Goal: Task Accomplishment & Management: Manage account settings

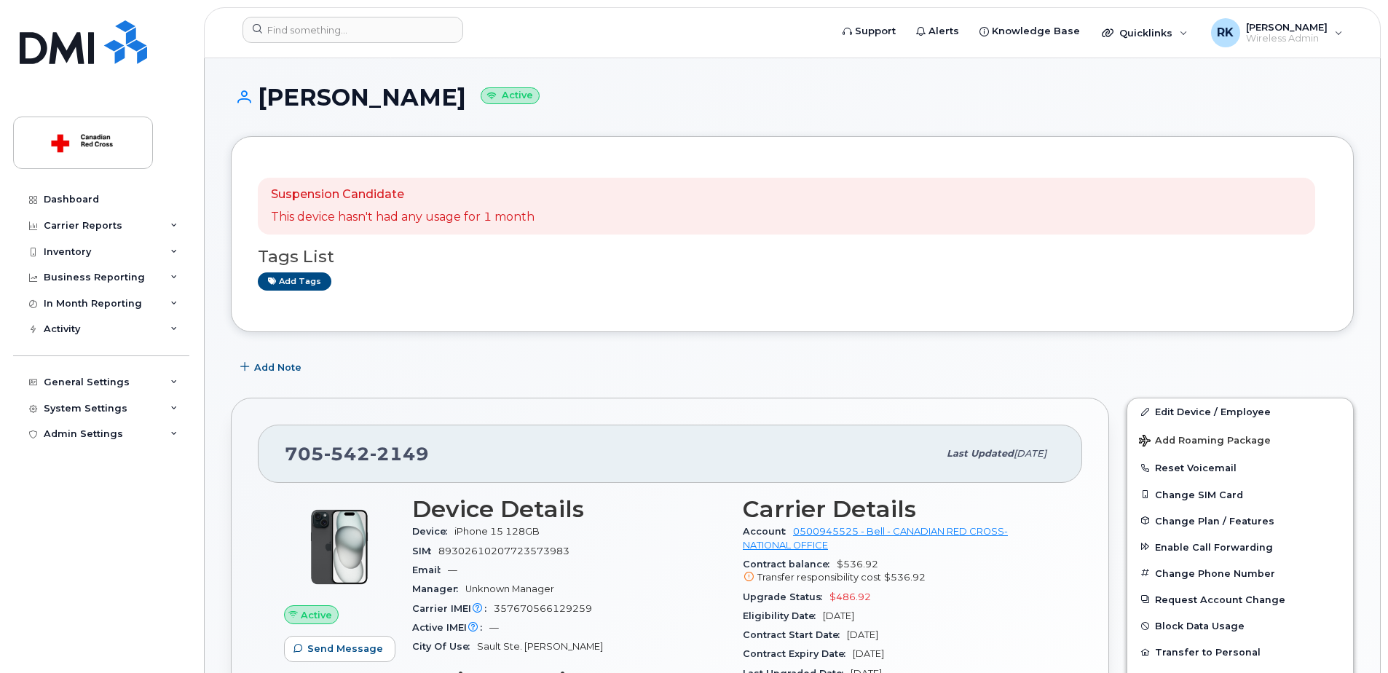
scroll to position [364, 0]
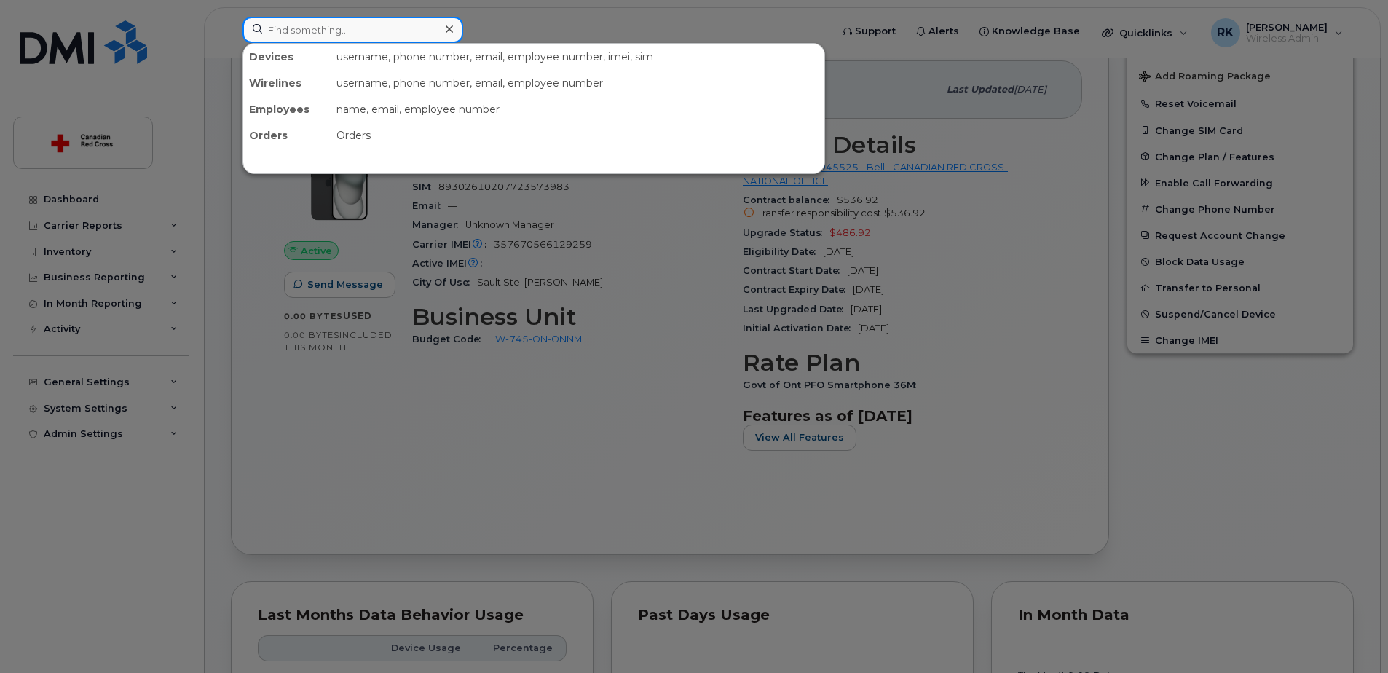
click at [312, 25] on input at bounding box center [352, 30] width 221 height 26
paste input "Amanda Anderson"
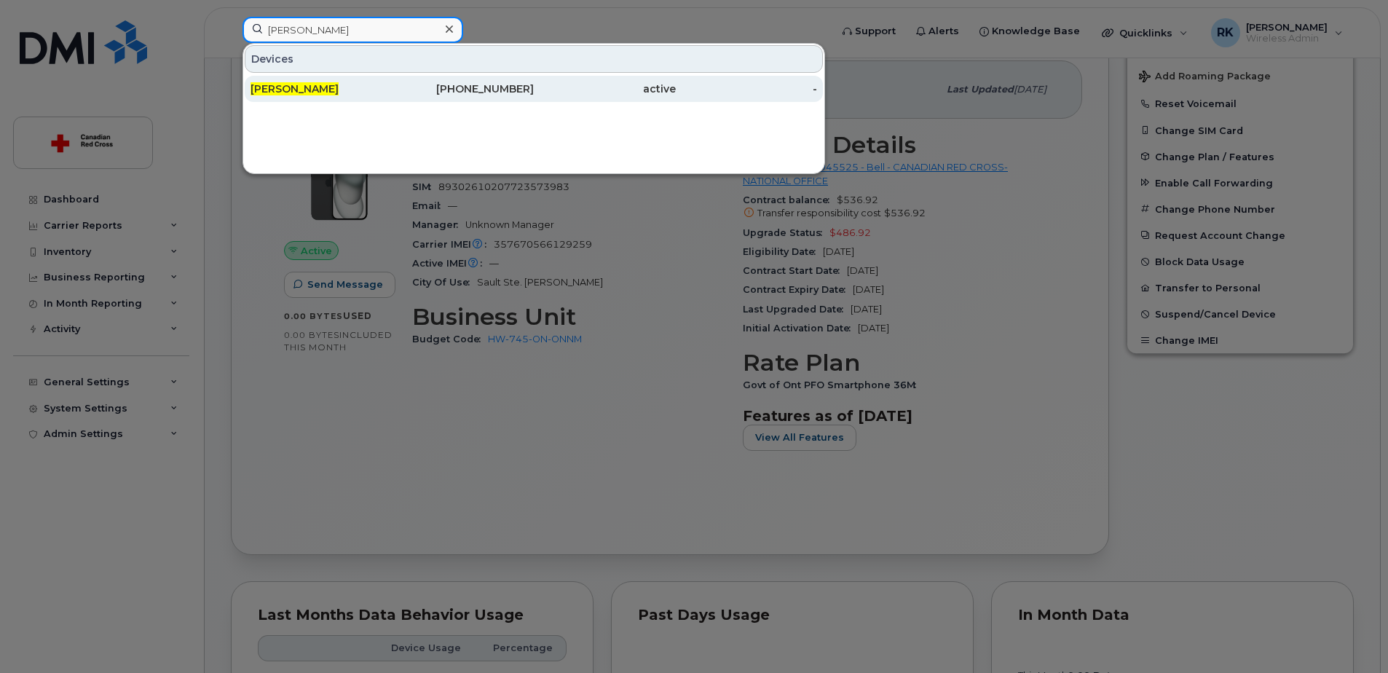
type input "Amanda Anderson"
click at [392, 82] on div "Amanda Anderson" at bounding box center [463, 89] width 142 height 26
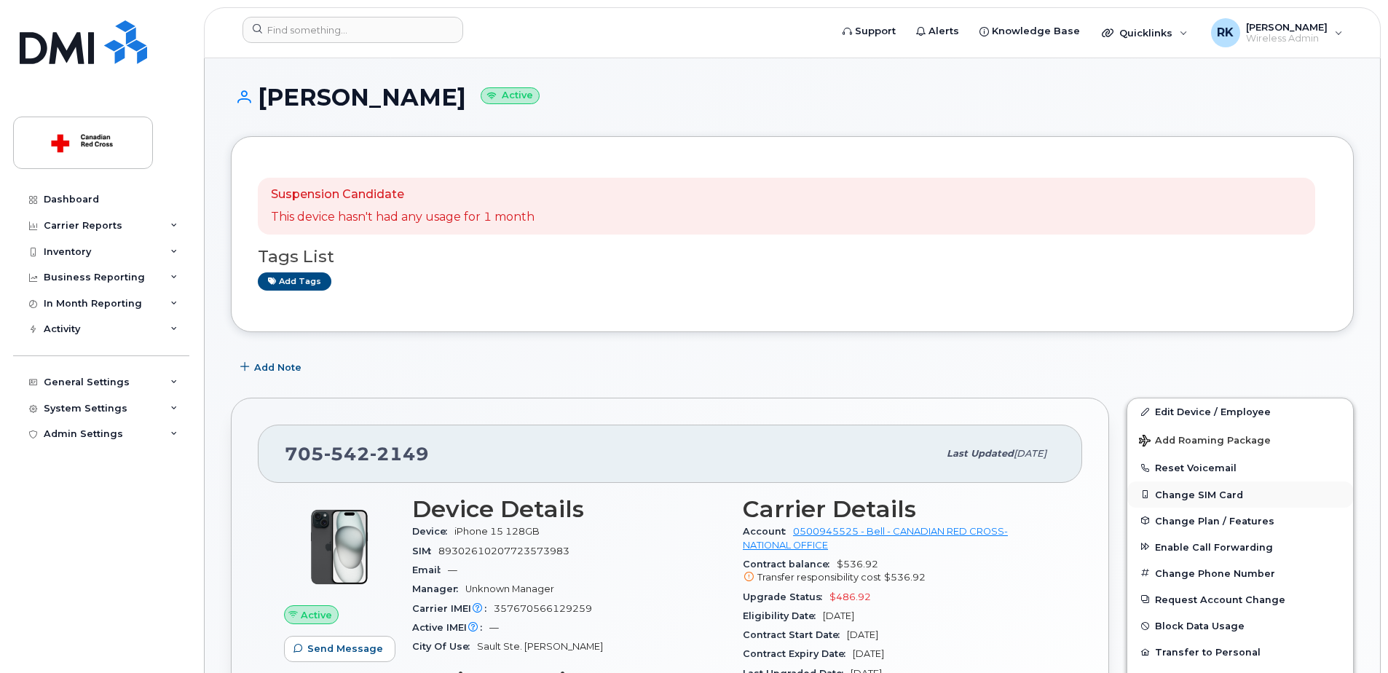
click at [1162, 489] on button "Change SIM Card" at bounding box center [1240, 494] width 226 height 26
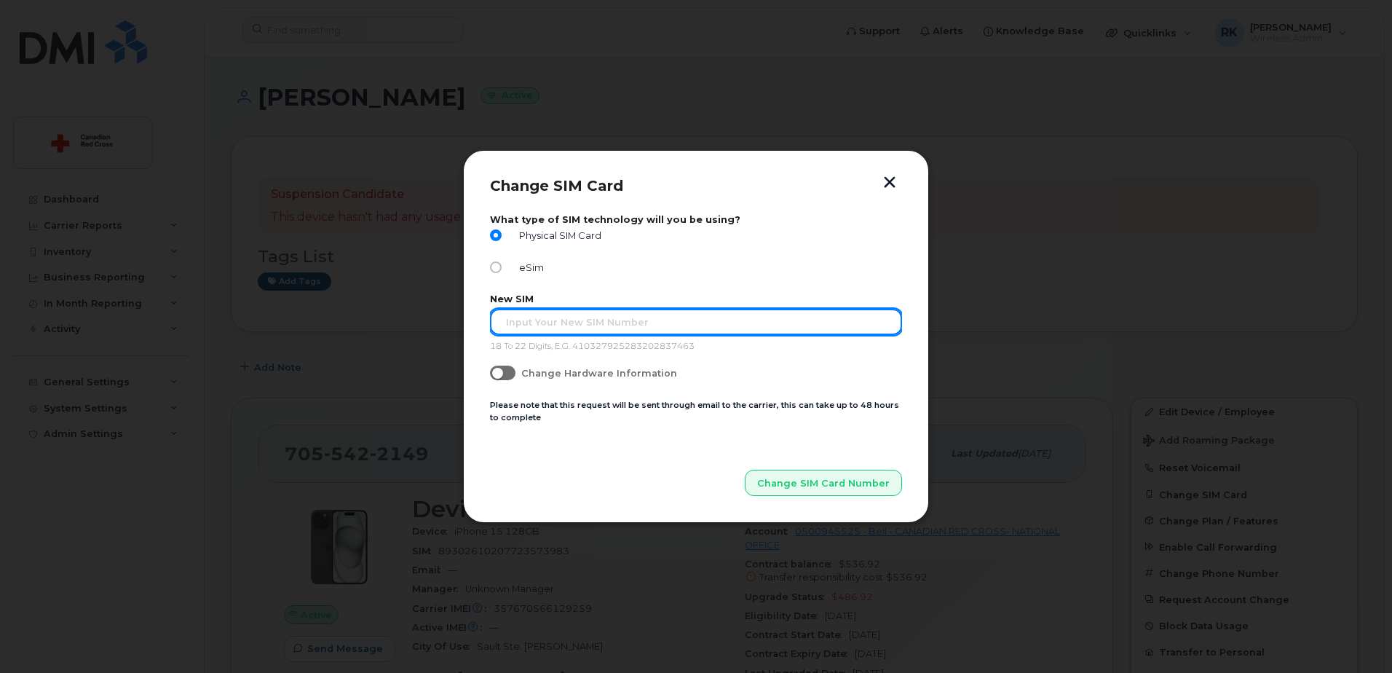
click at [586, 325] on input "text" at bounding box center [696, 322] width 412 height 26
click at [524, 323] on input "text" at bounding box center [696, 322] width 412 height 26
paste input "89302610207414485828"
type input "89302610207414485828"
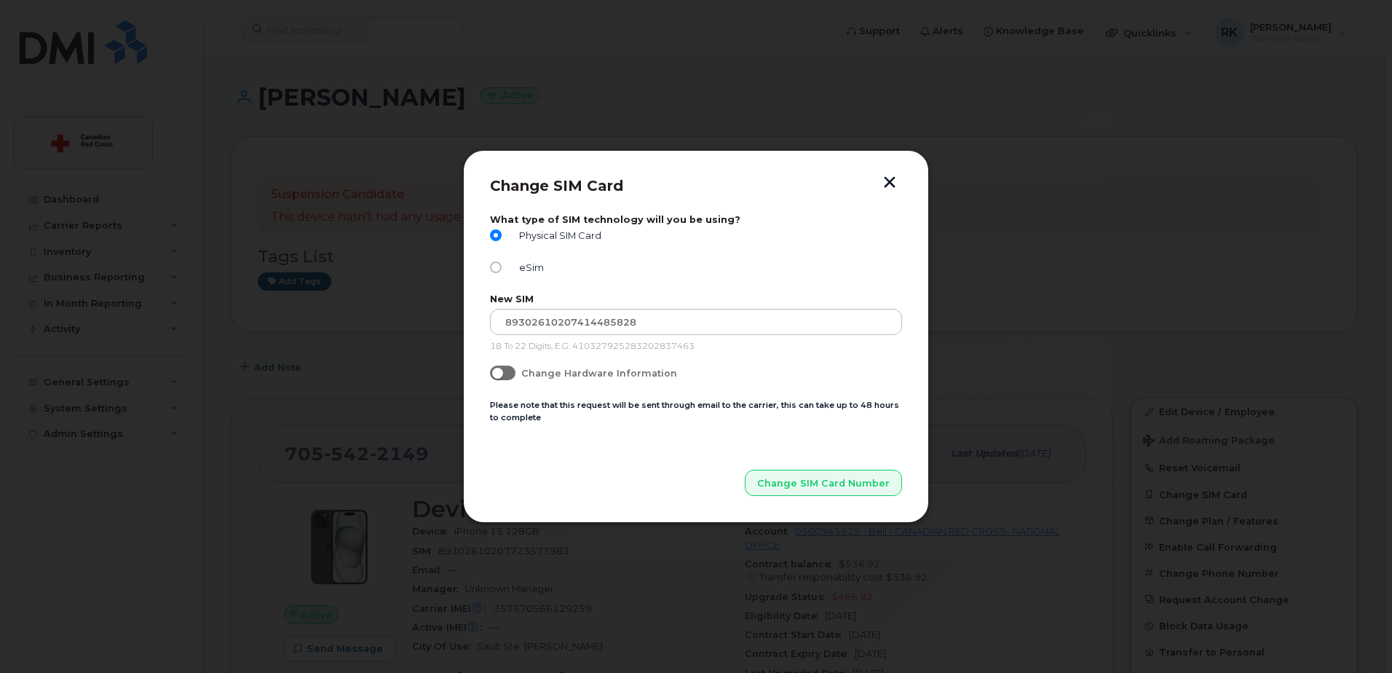
click at [555, 509] on div "Change SIM Card What type of SIM technology will you be using? Physical SIM Car…" at bounding box center [696, 337] width 466 height 374
click at [815, 485] on span "Change SIM Card Number" at bounding box center [824, 483] width 133 height 14
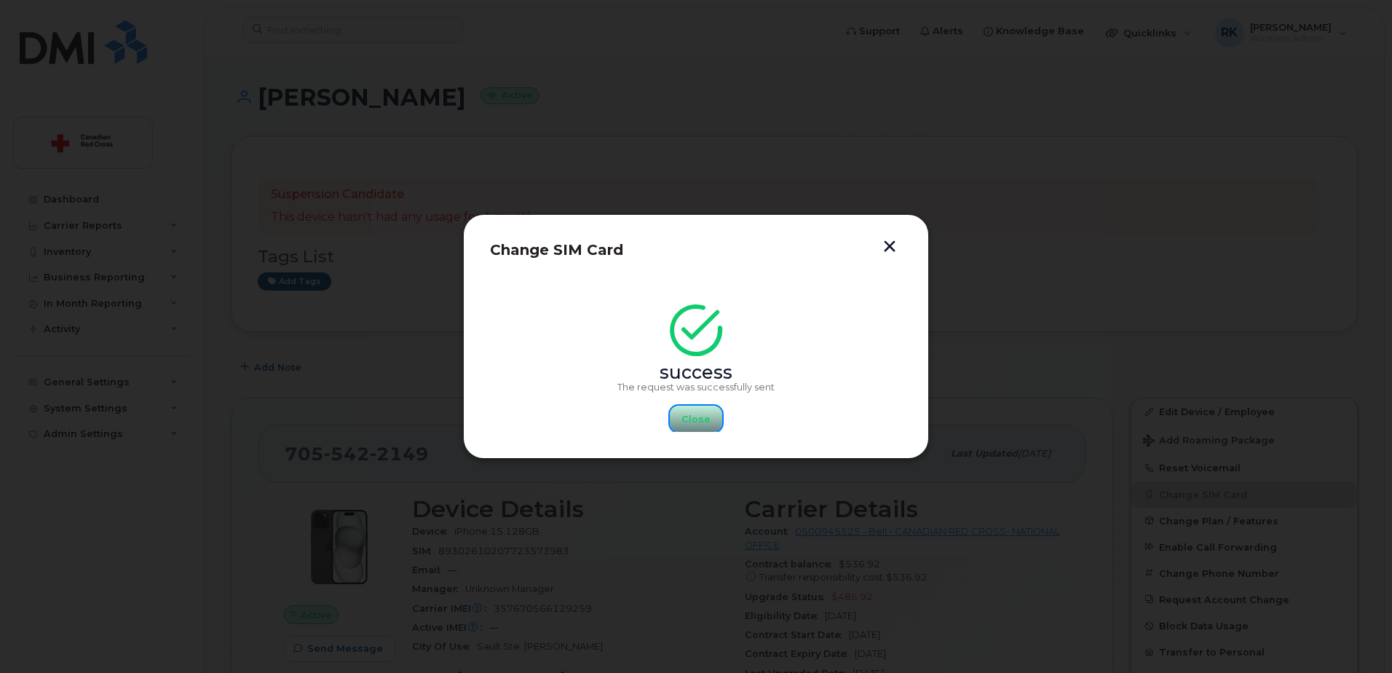
click at [703, 420] on span "Close" at bounding box center [696, 419] width 29 height 14
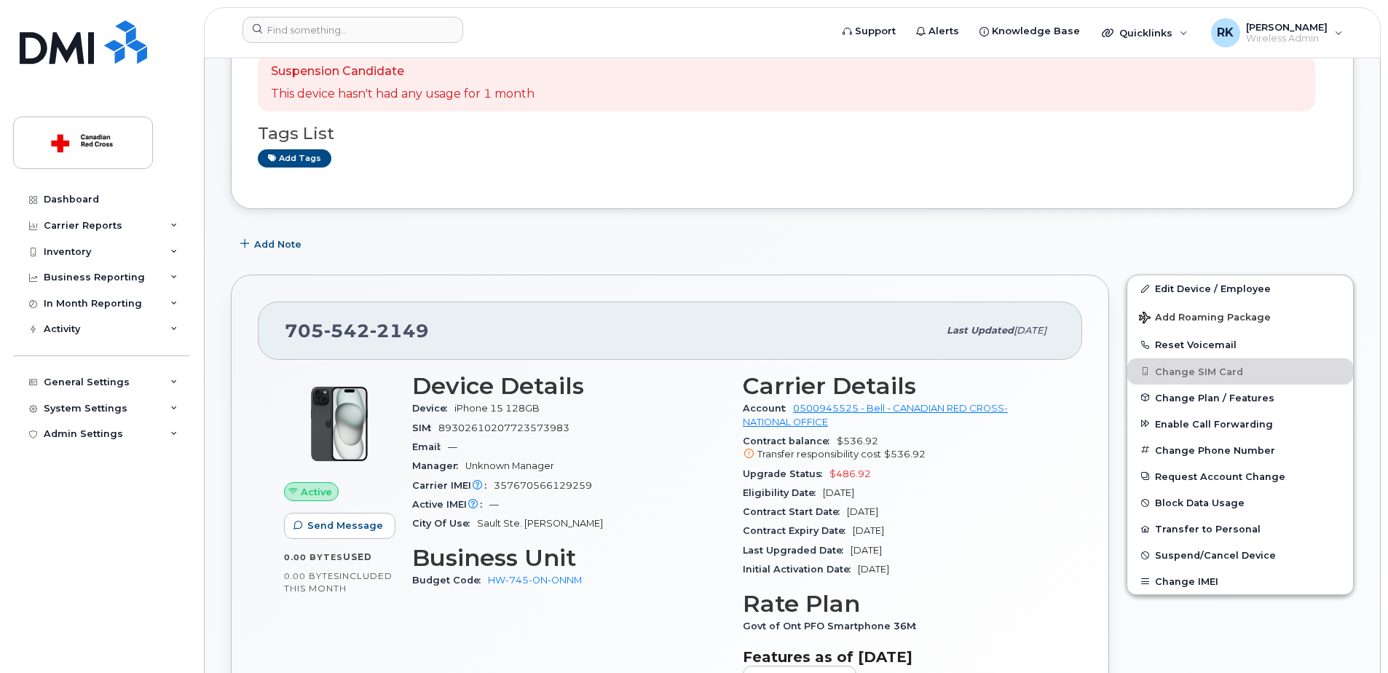
scroll to position [146, 0]
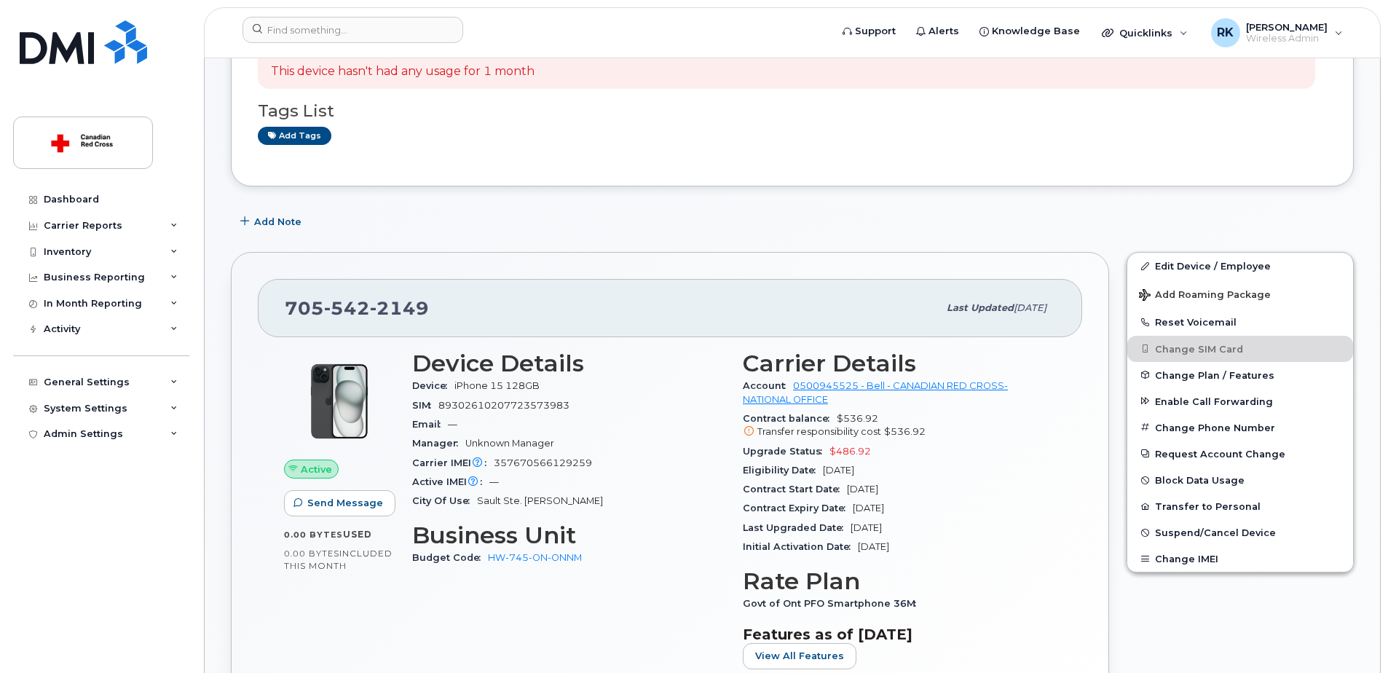
drag, startPoint x: 799, startPoint y: 408, endPoint x: 690, endPoint y: 240, distance: 200.9
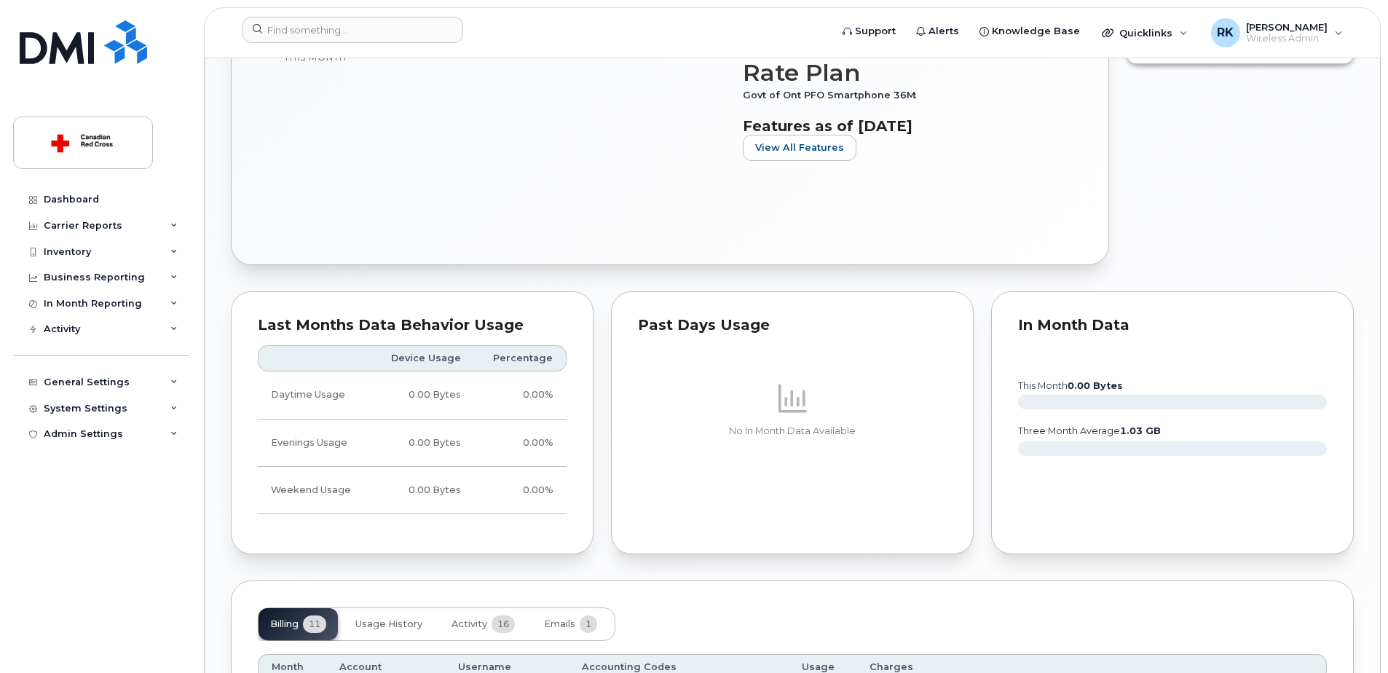
scroll to position [728, 0]
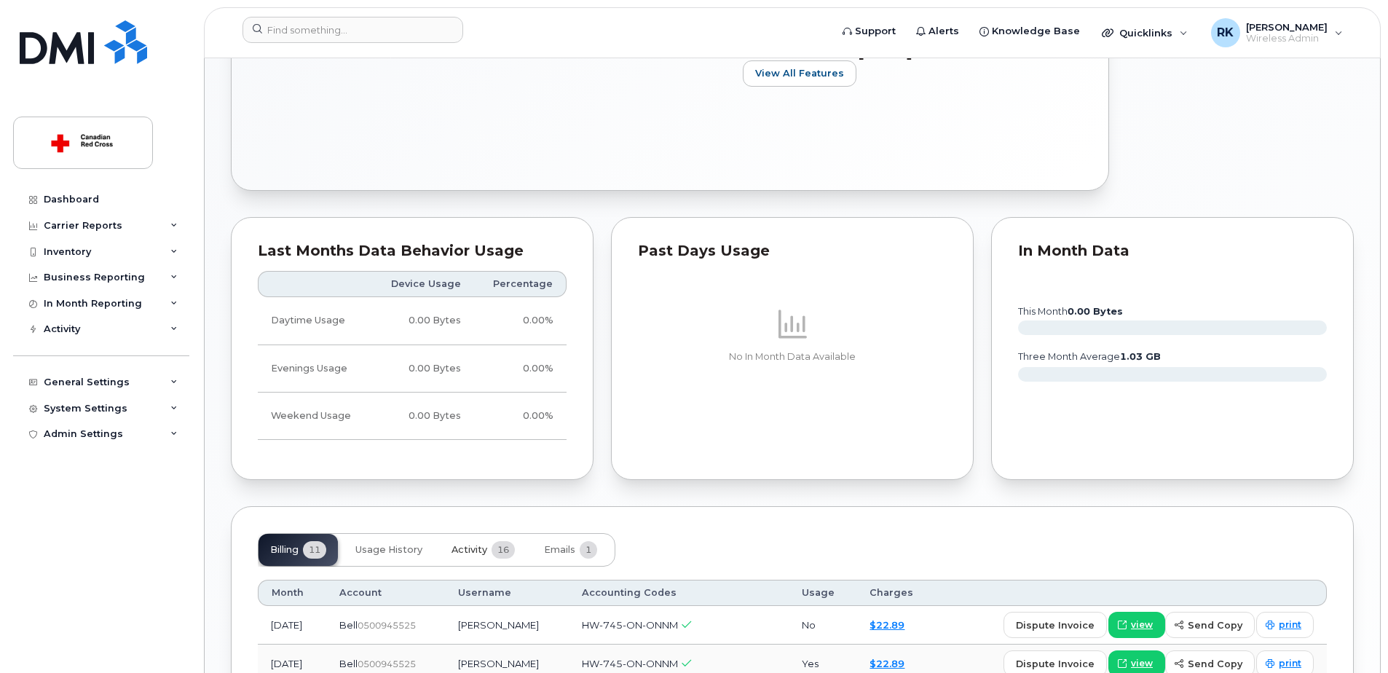
click at [462, 543] on button "Activity 16" at bounding box center [483, 550] width 87 height 32
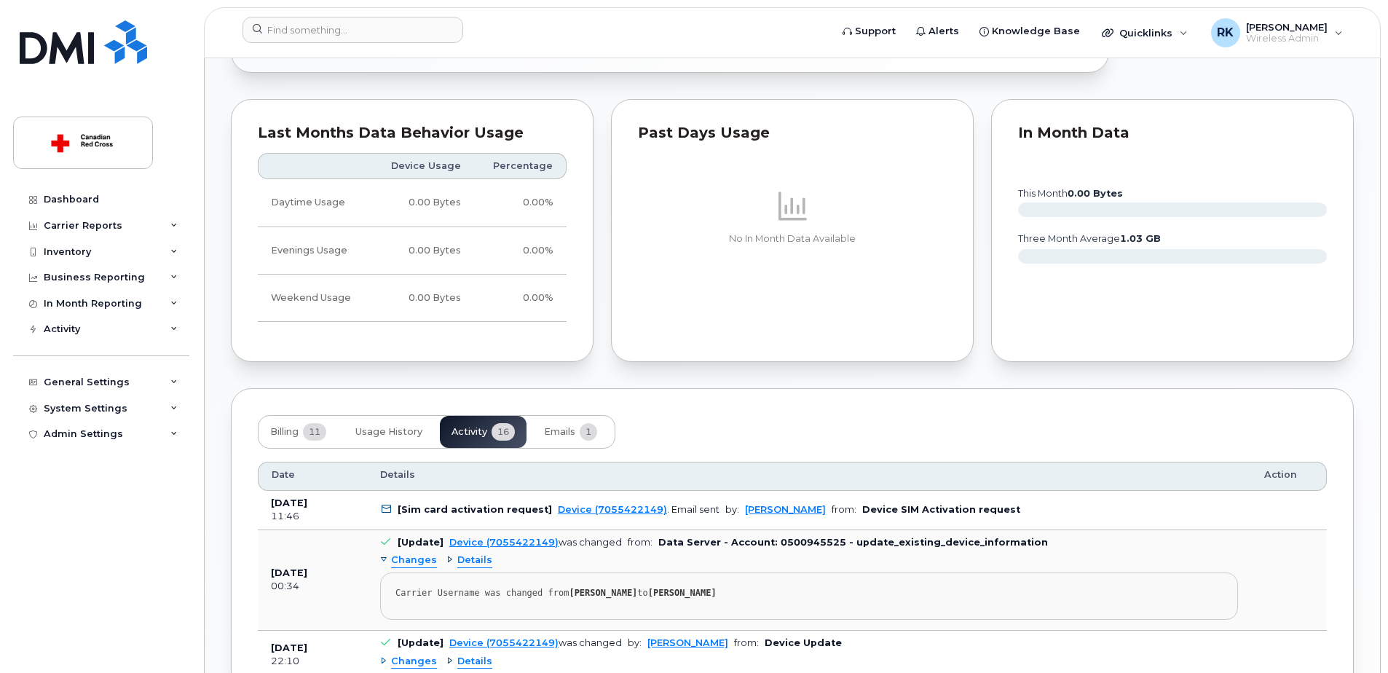
scroll to position [874, 0]
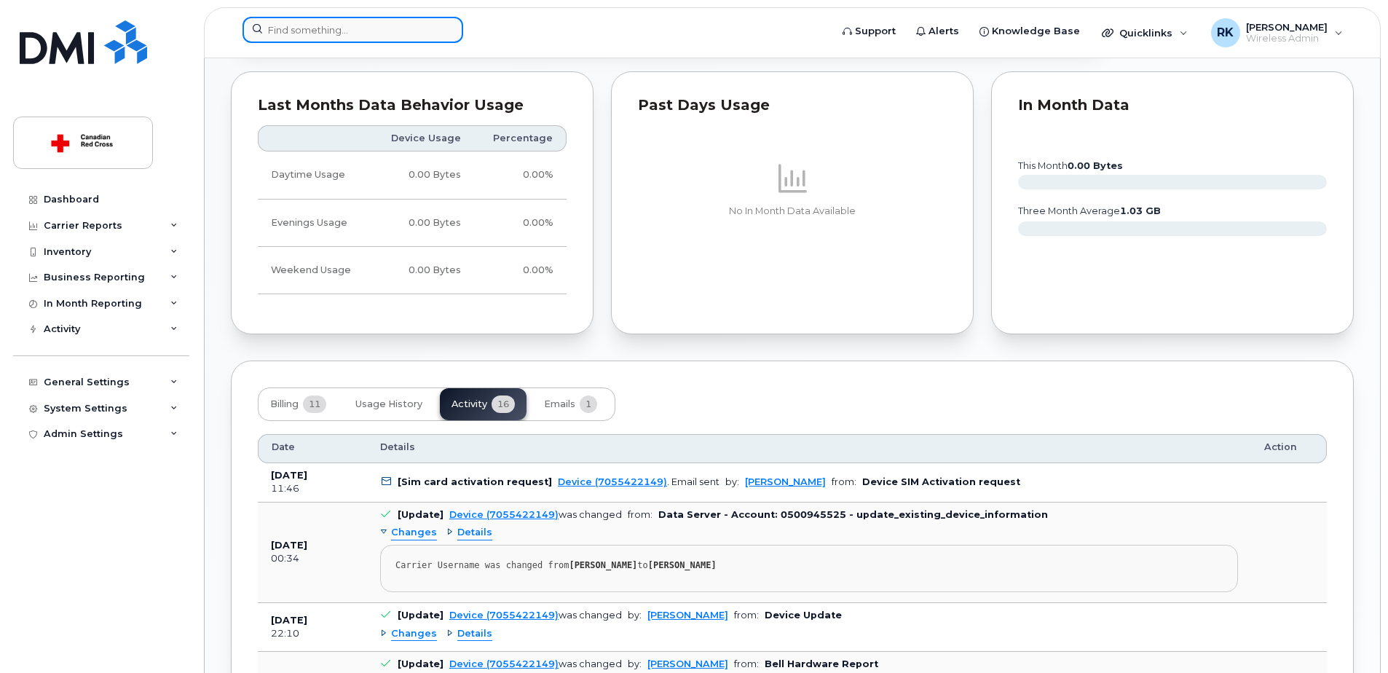
click at [414, 25] on input at bounding box center [352, 30] width 221 height 26
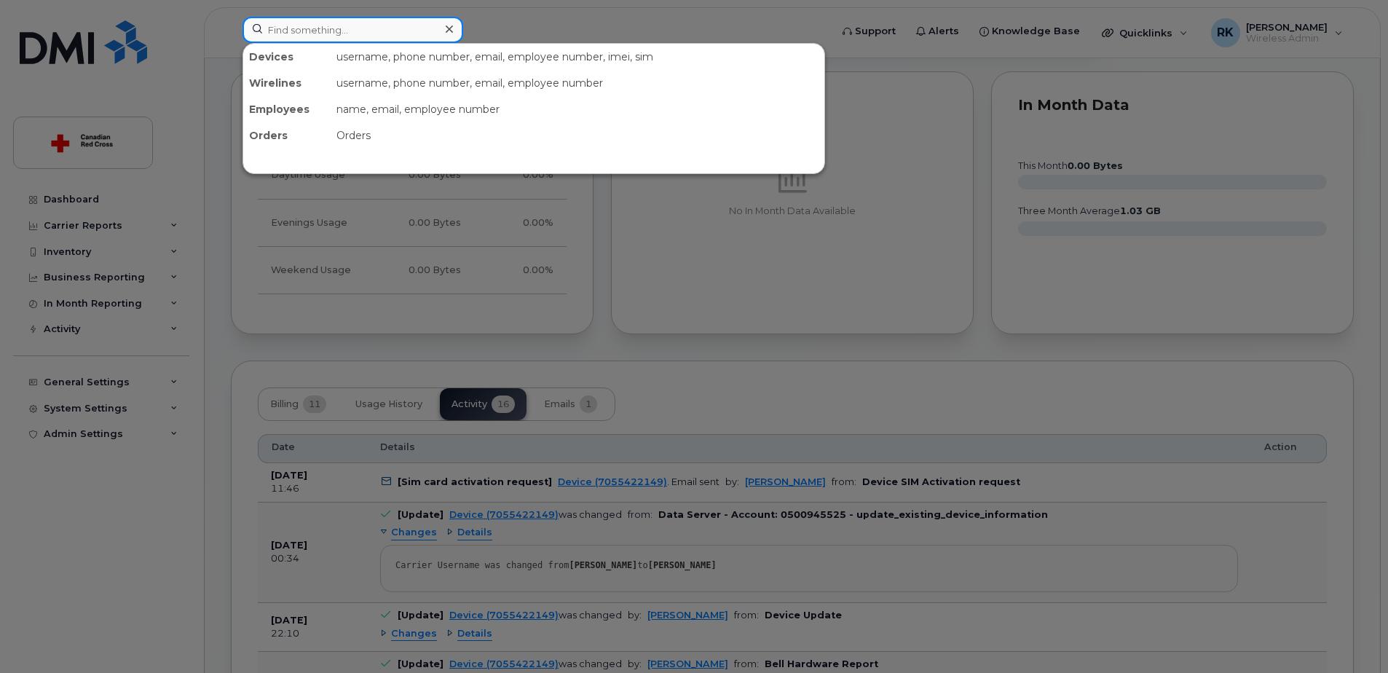
paste input "[PERSON_NAME]"
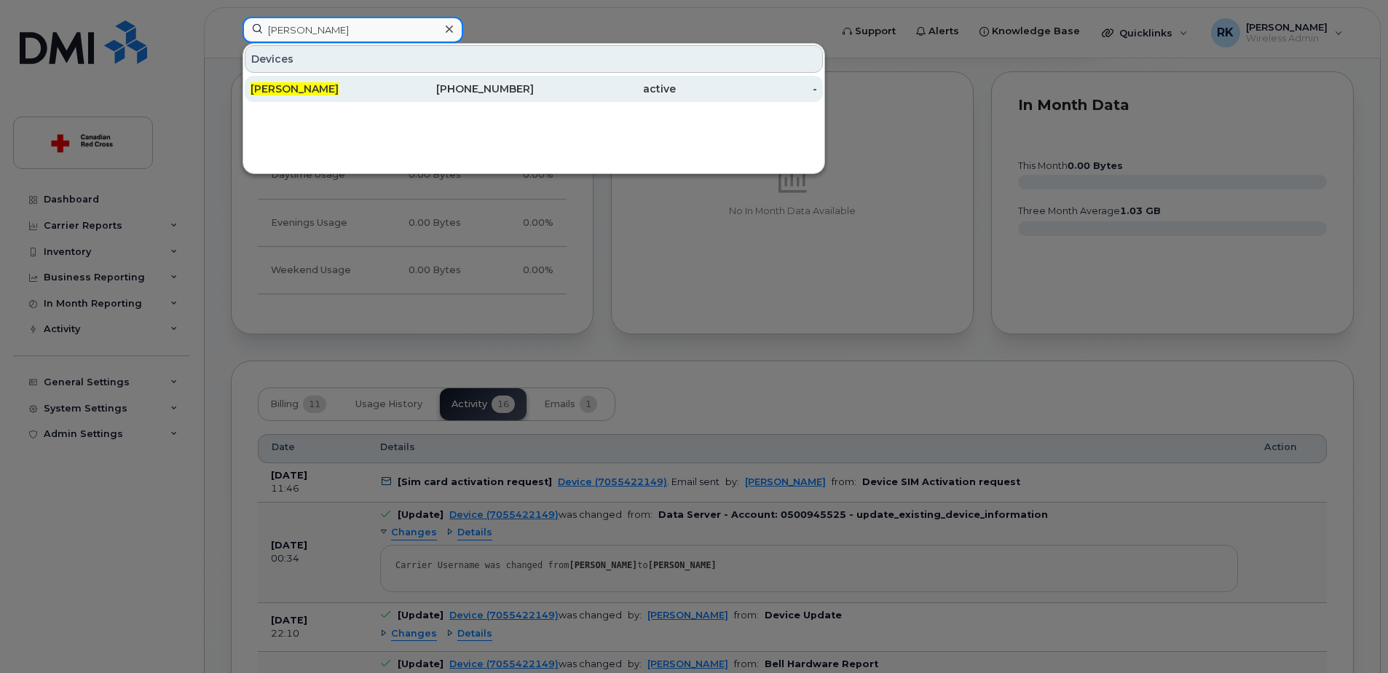
type input "[PERSON_NAME]"
click at [416, 94] on div "780-231-6167" at bounding box center [463, 89] width 142 height 15
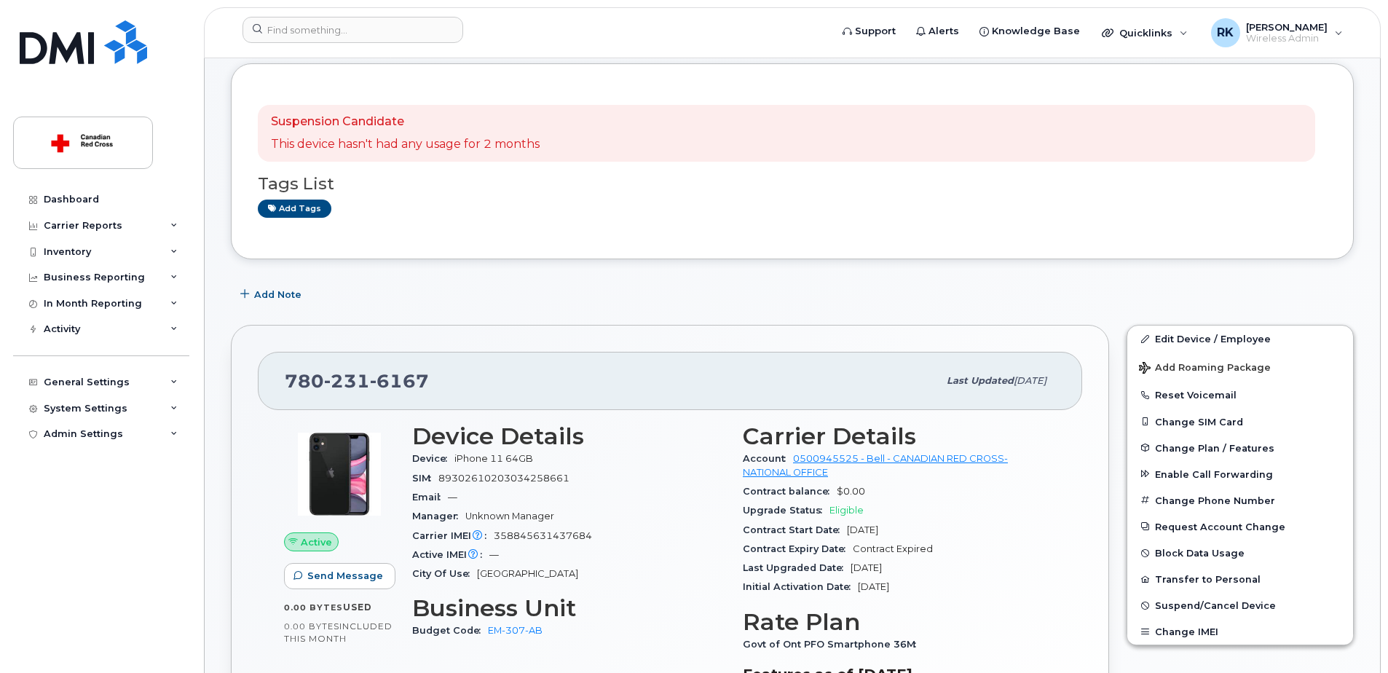
scroll to position [146, 0]
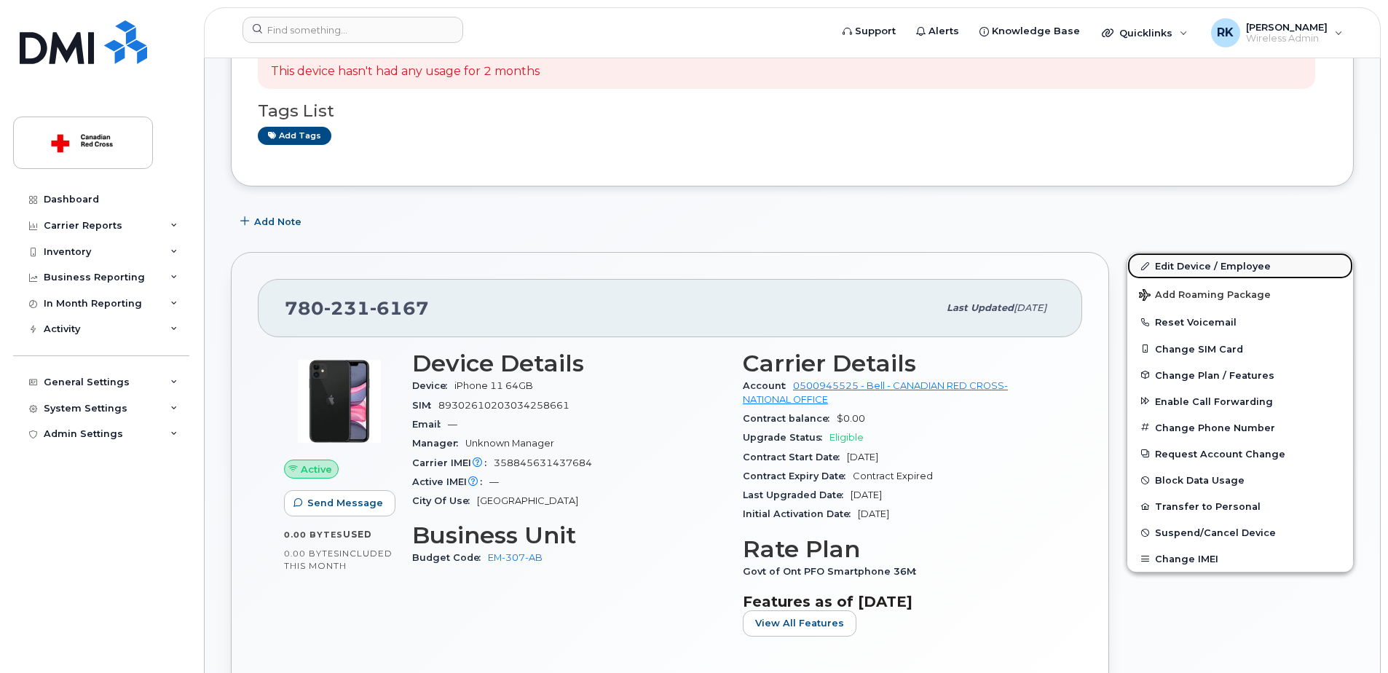
drag, startPoint x: 1170, startPoint y: 265, endPoint x: 1139, endPoint y: 277, distance: 33.0
click at [1170, 265] on link "Edit Device / Employee" at bounding box center [1240, 266] width 226 height 26
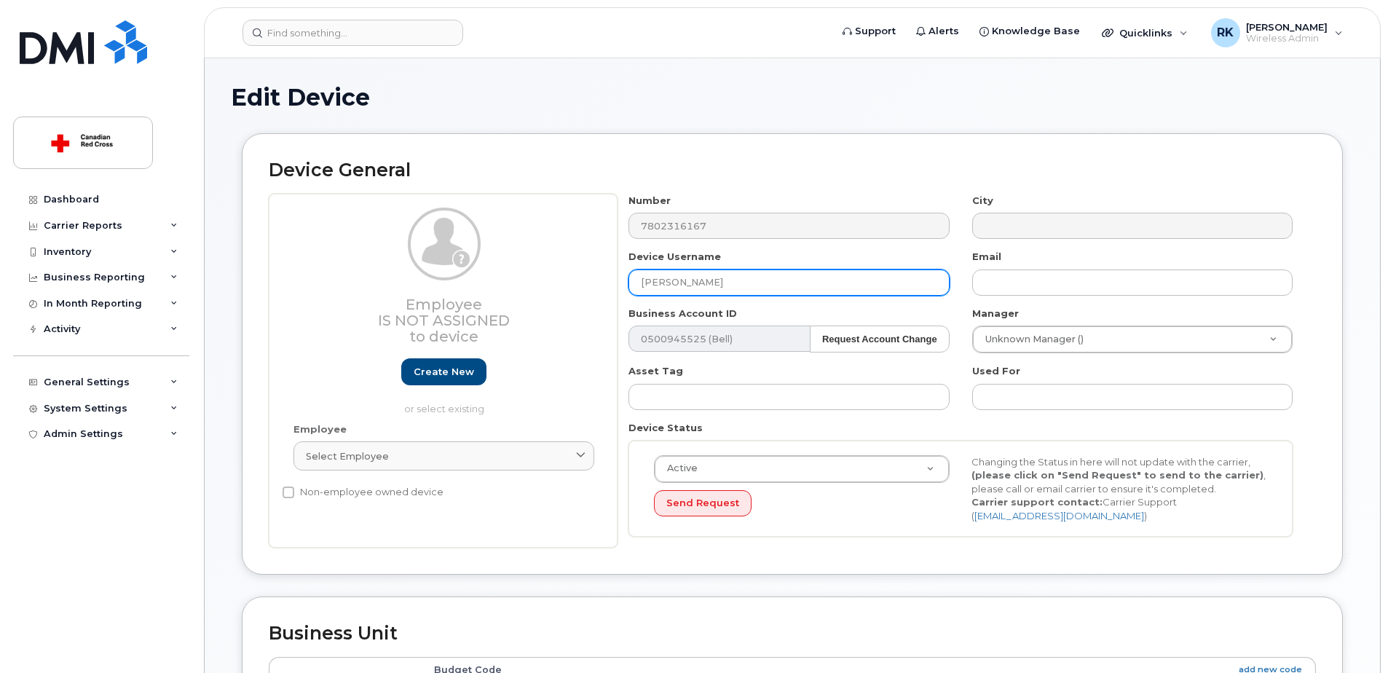
drag, startPoint x: 649, startPoint y: 288, endPoint x: 474, endPoint y: 301, distance: 175.3
click at [474, 301] on div "Employee Is not assigned to device Create new or select existing Employee Selec…" at bounding box center [792, 371] width 1047 height 355
paste input "Joanna Wedge"
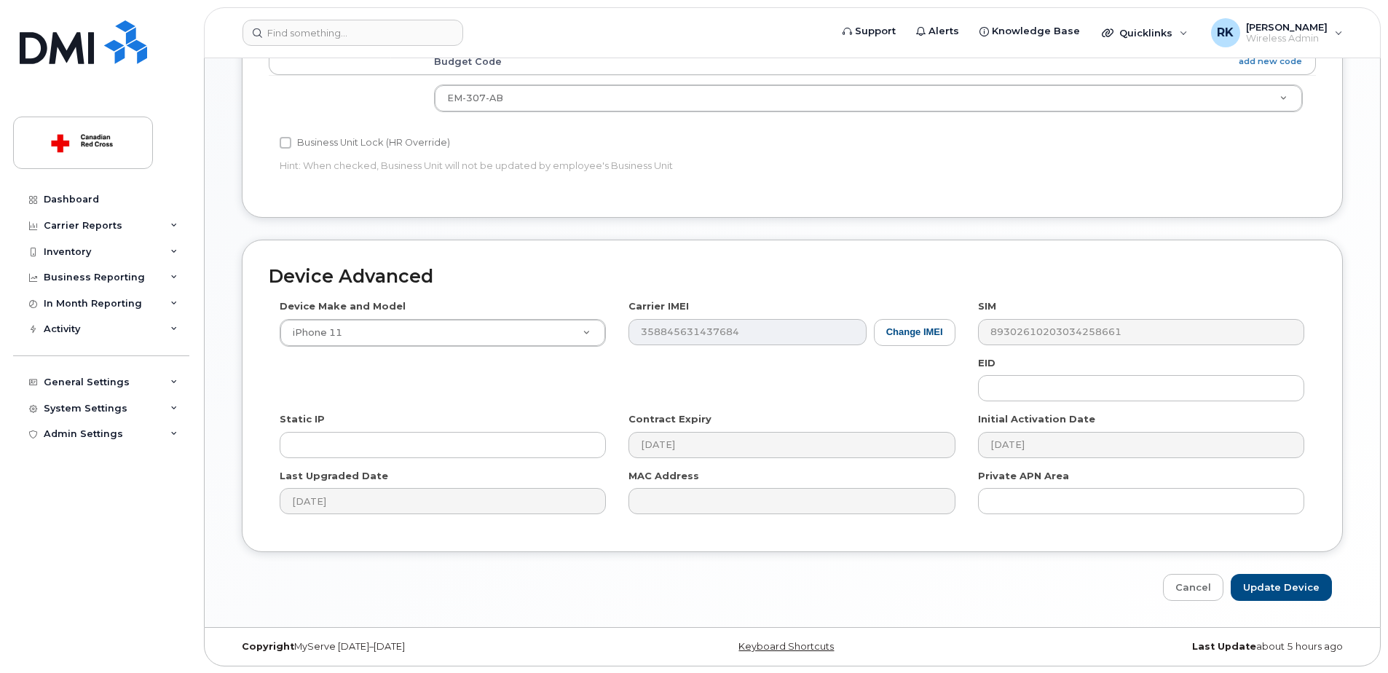
scroll to position [609, 0]
type input "Joanna Wedge"
click at [1296, 573] on input "Update Device" at bounding box center [1281, 586] width 101 height 27
type input "Saving..."
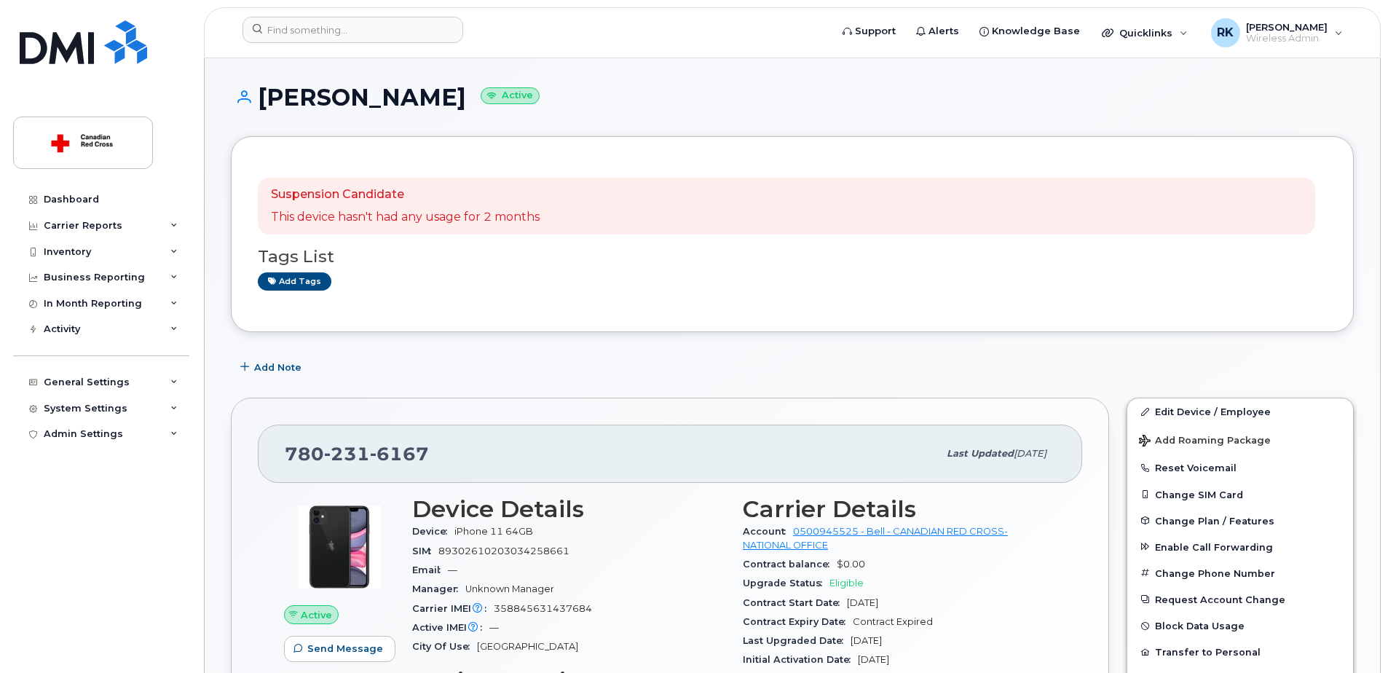
click at [302, 446] on span "780 231 6167" at bounding box center [357, 454] width 144 height 22
copy span "780 231 6167"
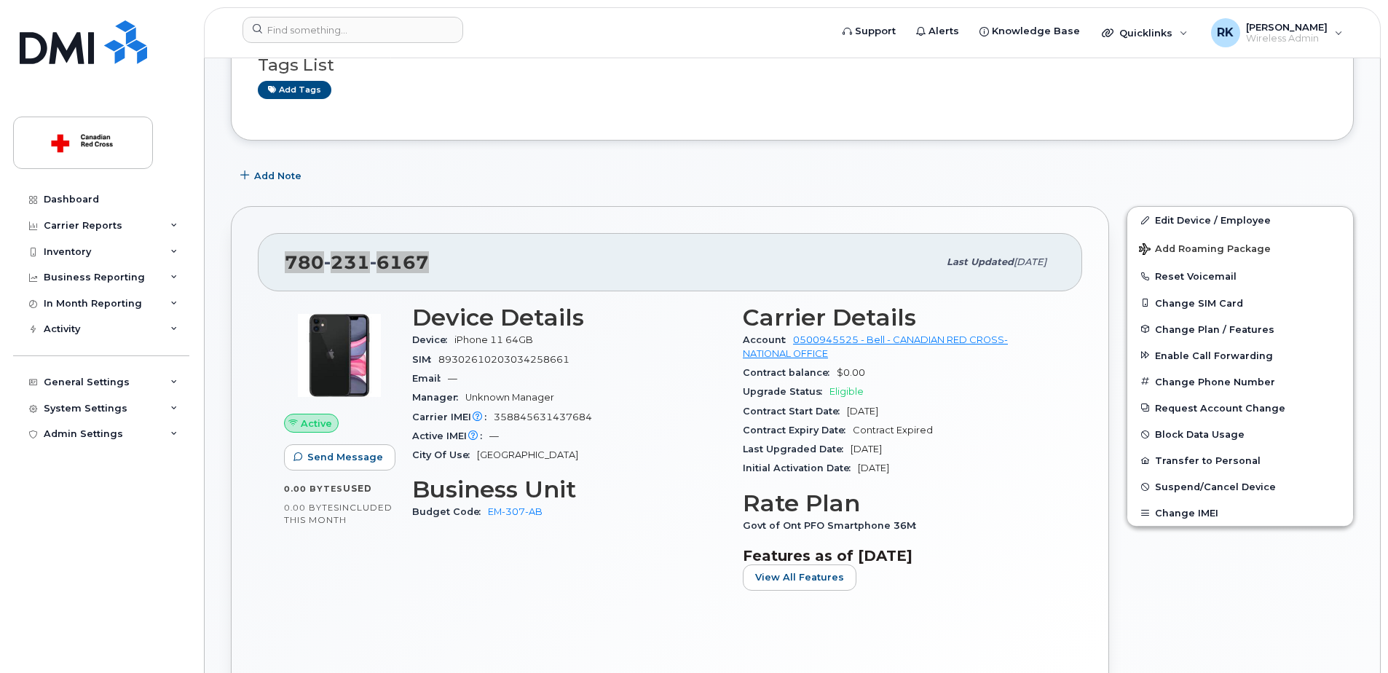
scroll to position [218, 0]
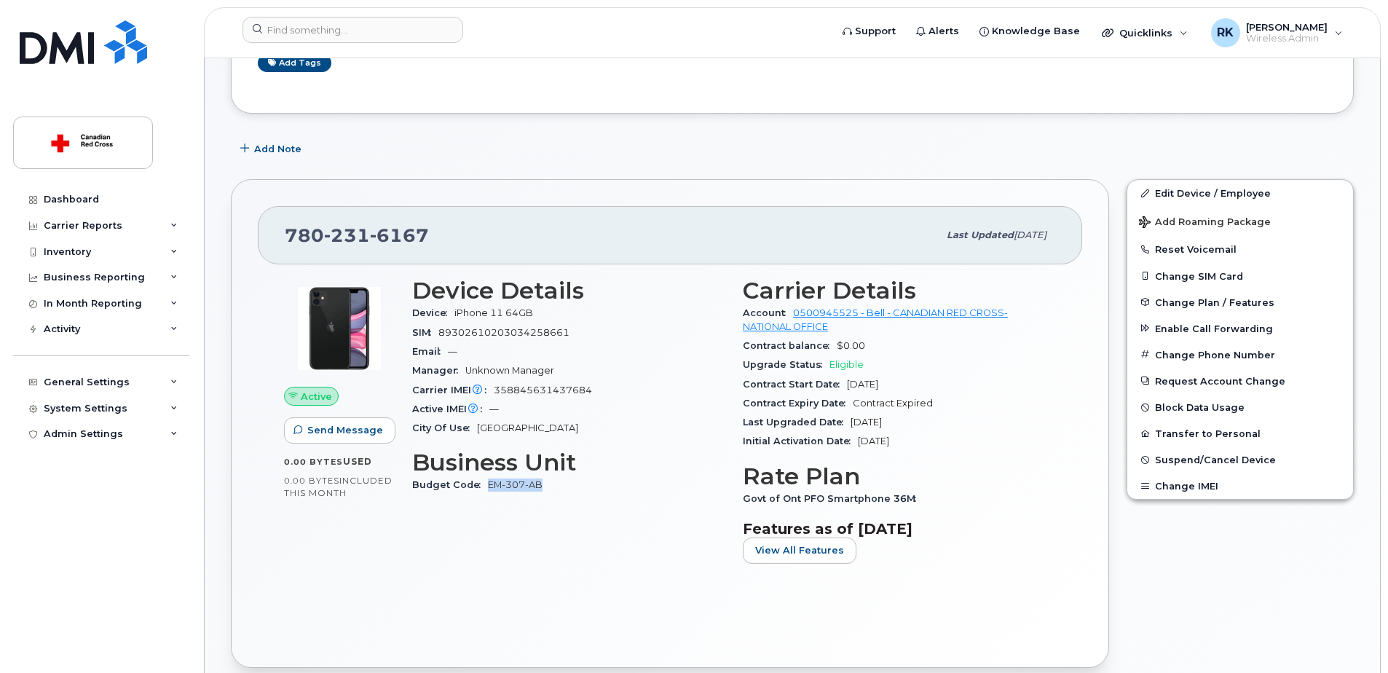
drag, startPoint x: 555, startPoint y: 486, endPoint x: 488, endPoint y: 489, distance: 67.1
click at [488, 489] on div "Budget Code EM-307-AB" at bounding box center [568, 484] width 313 height 19
copy link "EM-307-AB"
click at [1177, 197] on link "Edit Device / Employee" at bounding box center [1240, 193] width 226 height 26
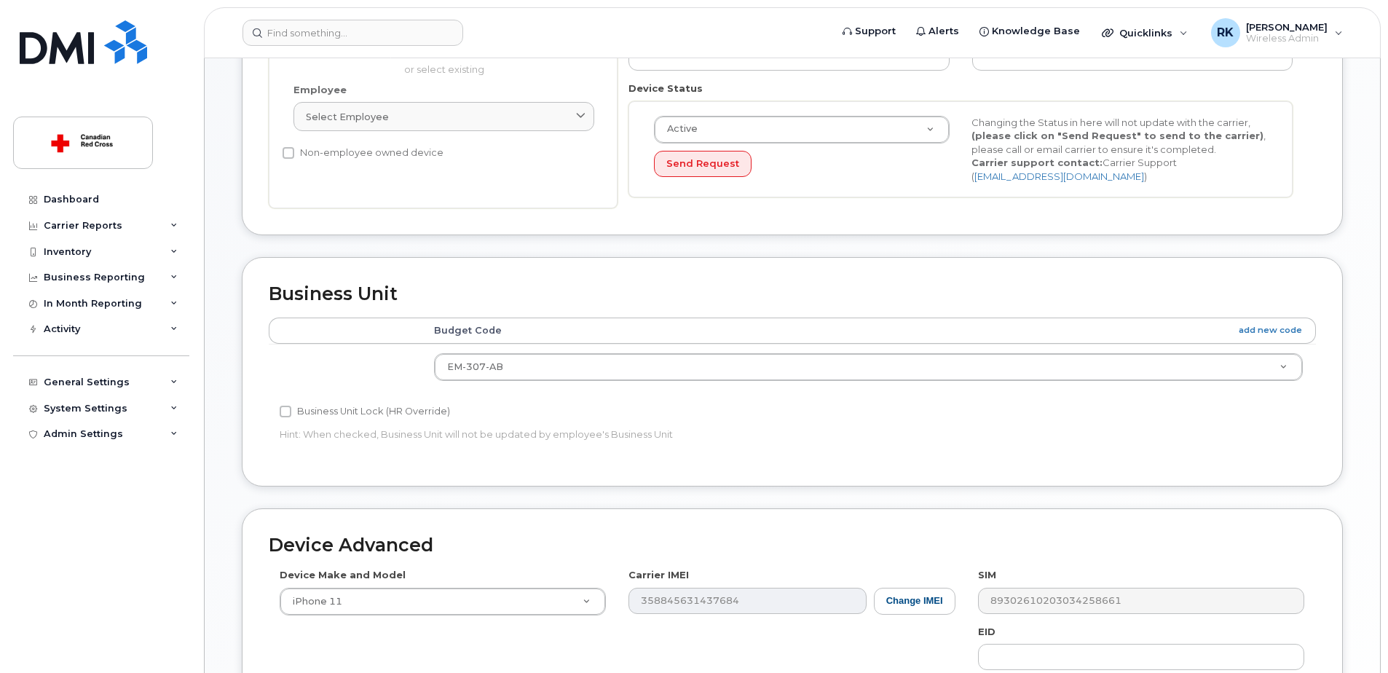
scroll to position [364, 0]
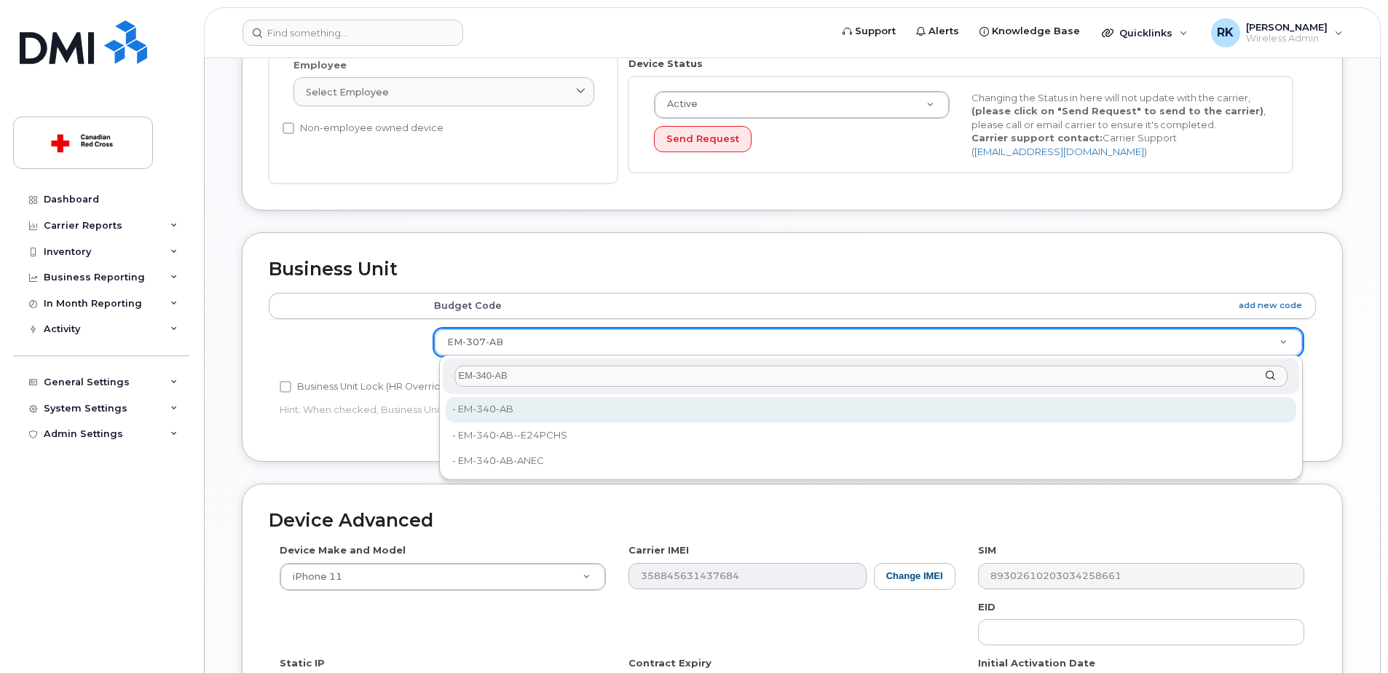
type input "EM-340-AB"
type input "35069802"
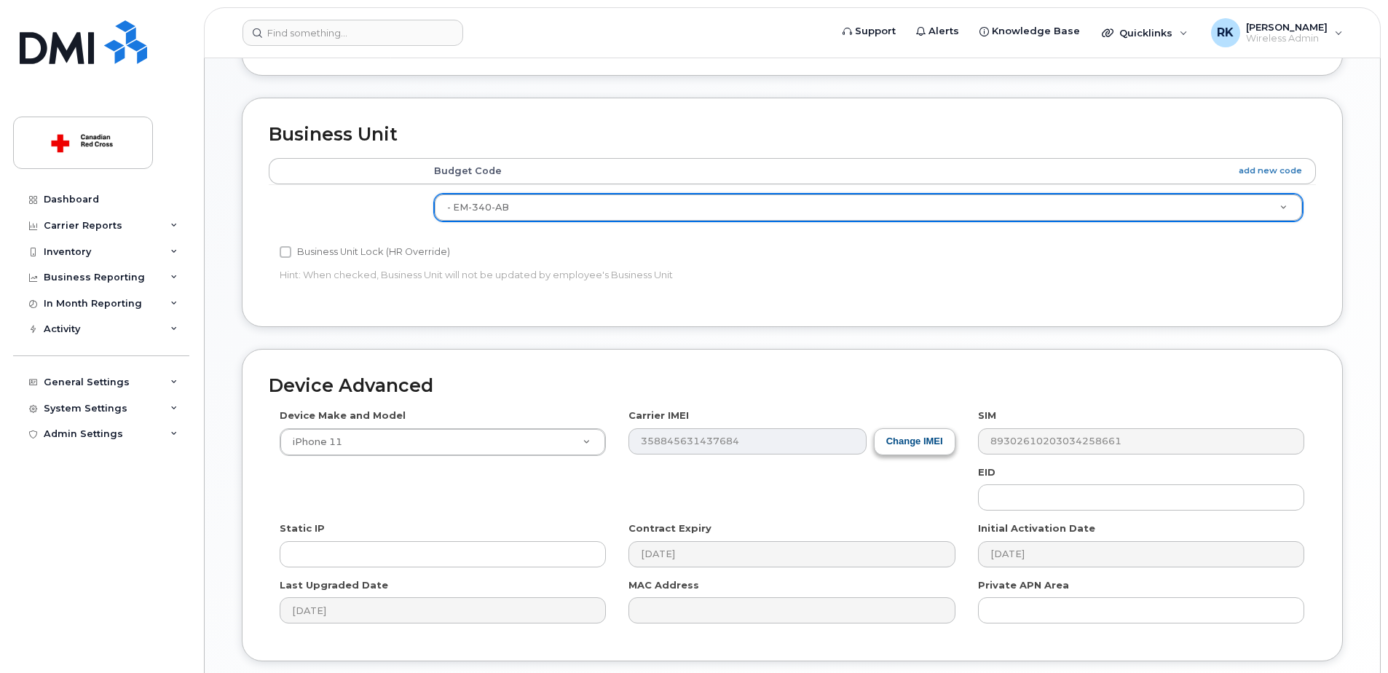
scroll to position [609, 0]
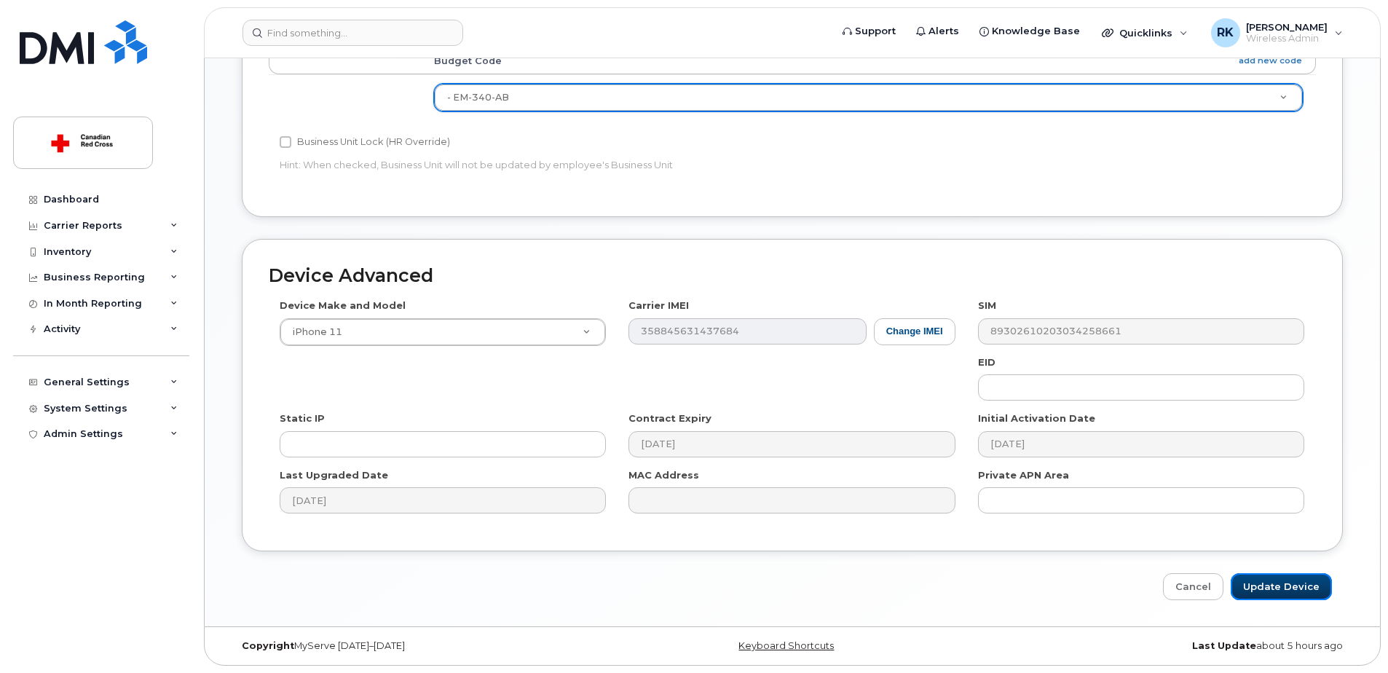
drag, startPoint x: 1306, startPoint y: 579, endPoint x: 1065, endPoint y: 592, distance: 240.6
click at [1306, 578] on input "Update Device" at bounding box center [1281, 586] width 101 height 27
type input "Saving..."
